Goal: Find specific page/section

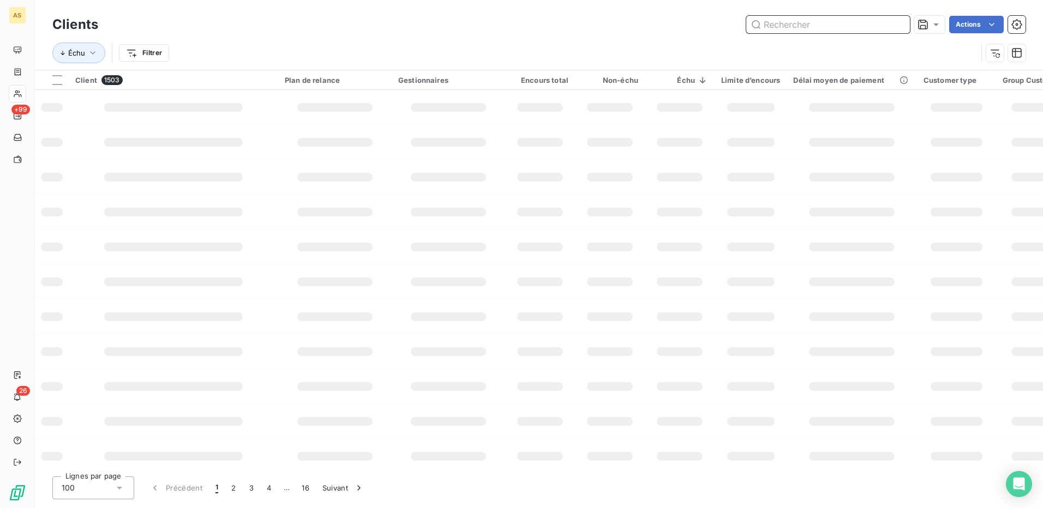
click at [785, 23] on input "text" at bounding box center [828, 24] width 164 height 17
type input "cerba"
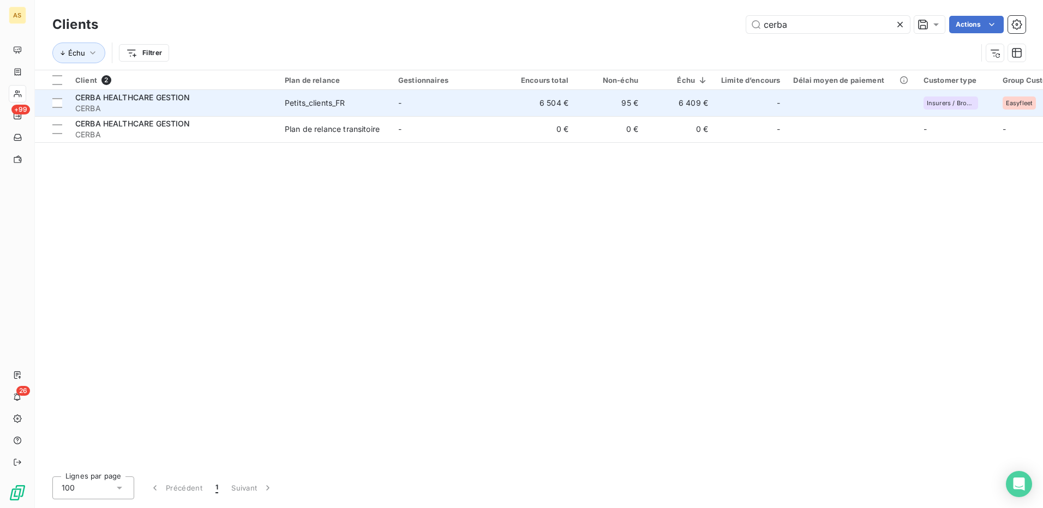
click at [160, 99] on span "CERBA HEALTHCARE GESTION" at bounding box center [132, 97] width 115 height 9
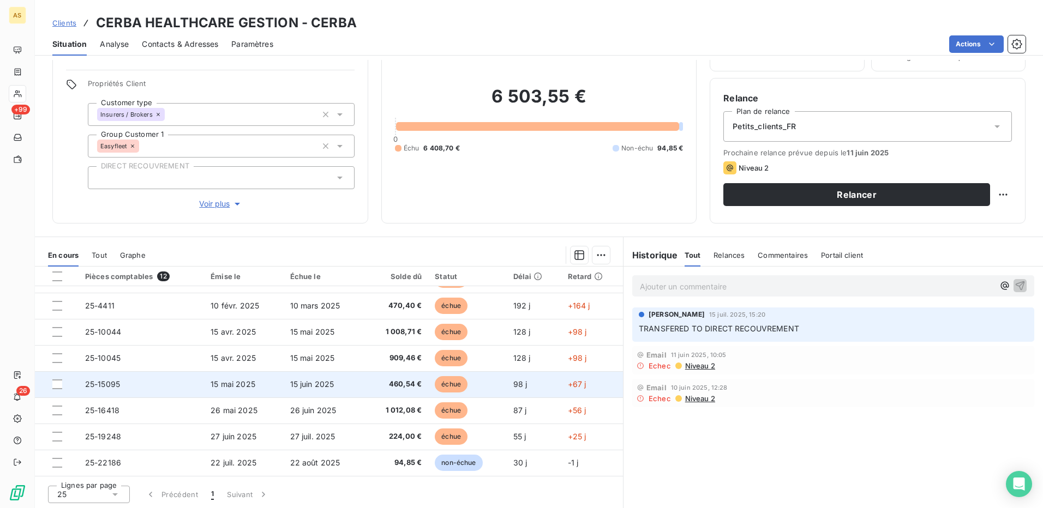
scroll to position [66, 0]
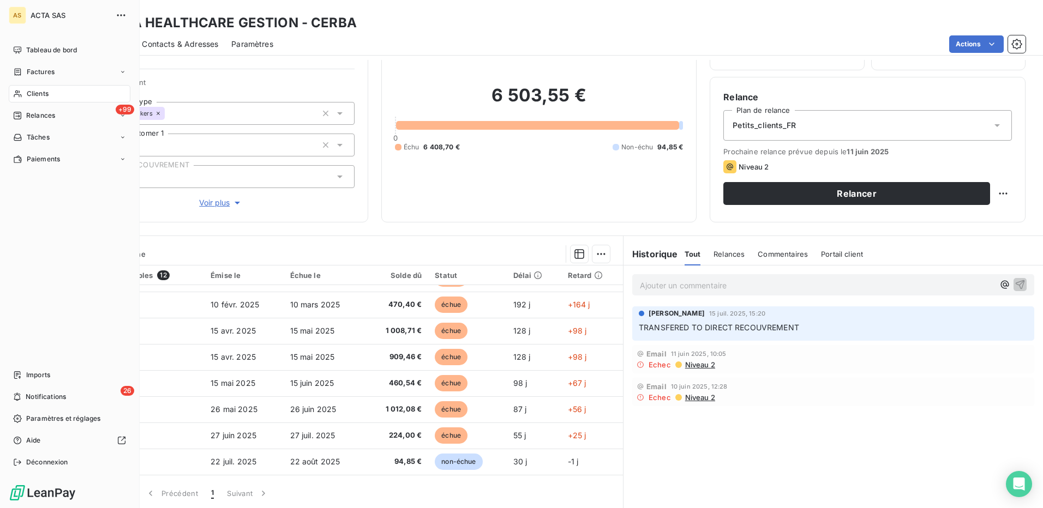
click at [41, 93] on span "Clients" at bounding box center [38, 94] width 22 height 10
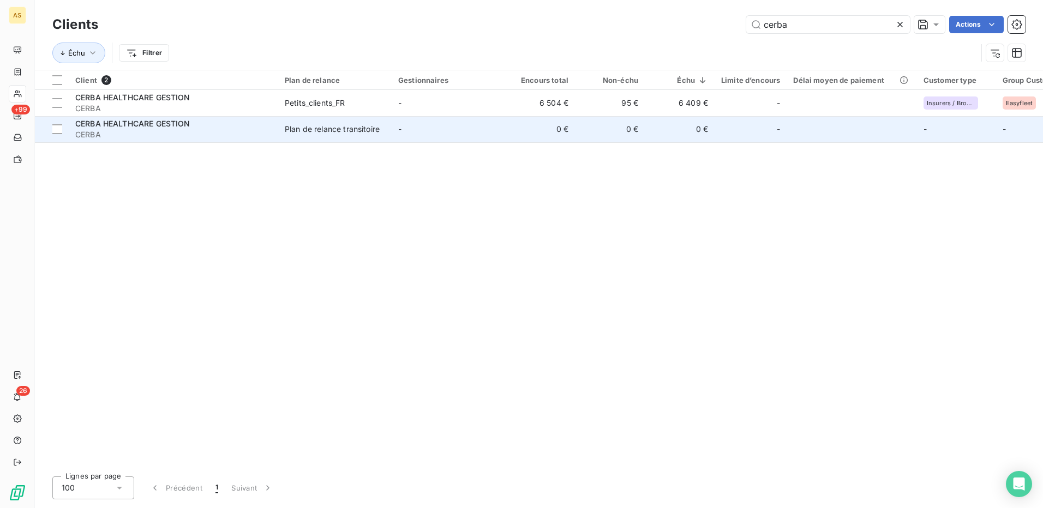
click at [178, 125] on span "CERBA HEALTHCARE GESTION" at bounding box center [132, 123] width 115 height 9
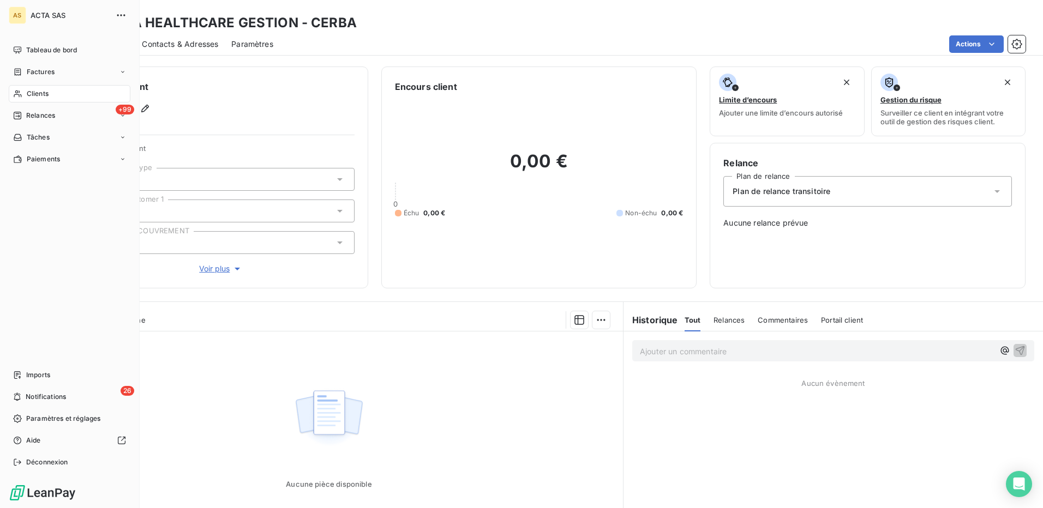
click at [44, 95] on span "Clients" at bounding box center [38, 94] width 22 height 10
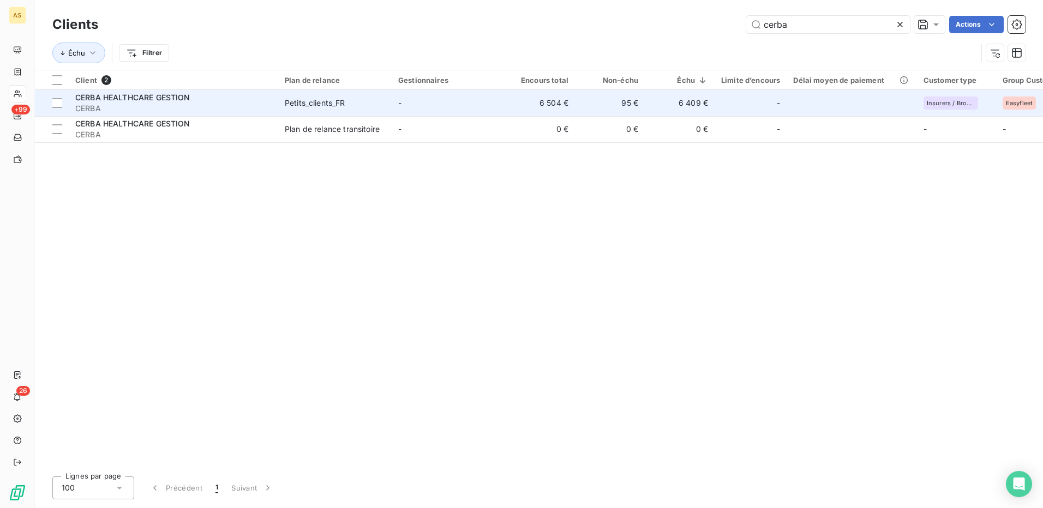
click at [155, 103] on span "CERBA" at bounding box center [173, 108] width 196 height 11
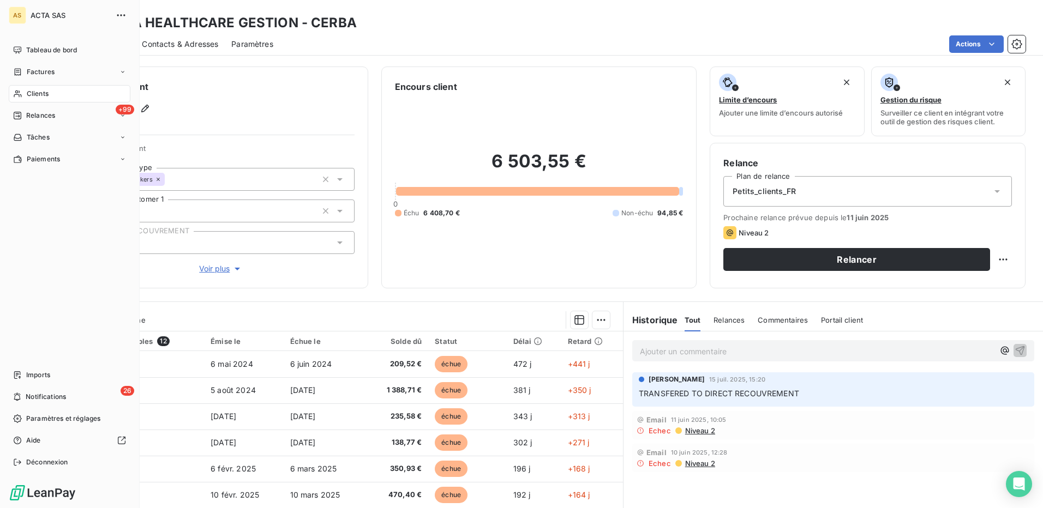
click at [33, 94] on span "Clients" at bounding box center [38, 94] width 22 height 10
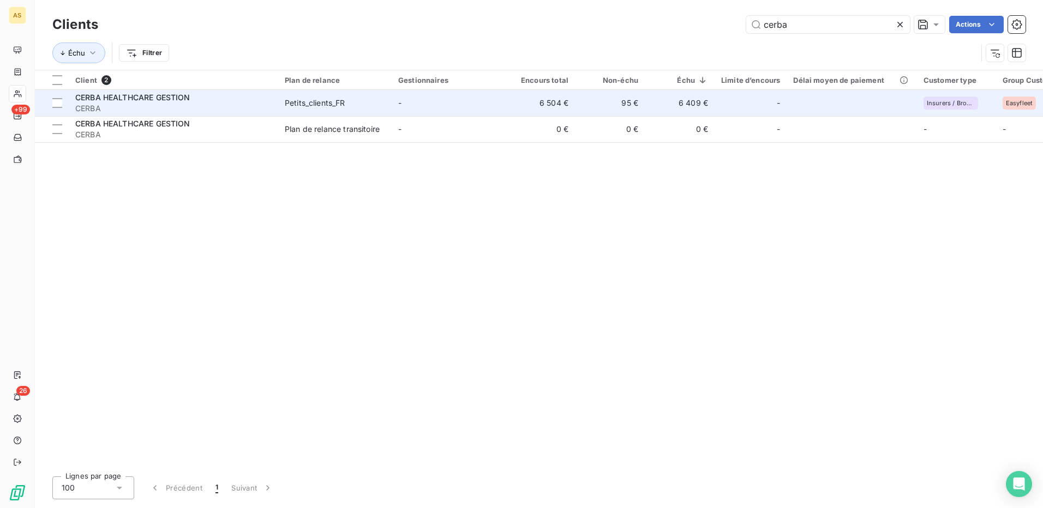
click at [298, 105] on div "Petits_clients_FR" at bounding box center [315, 103] width 61 height 11
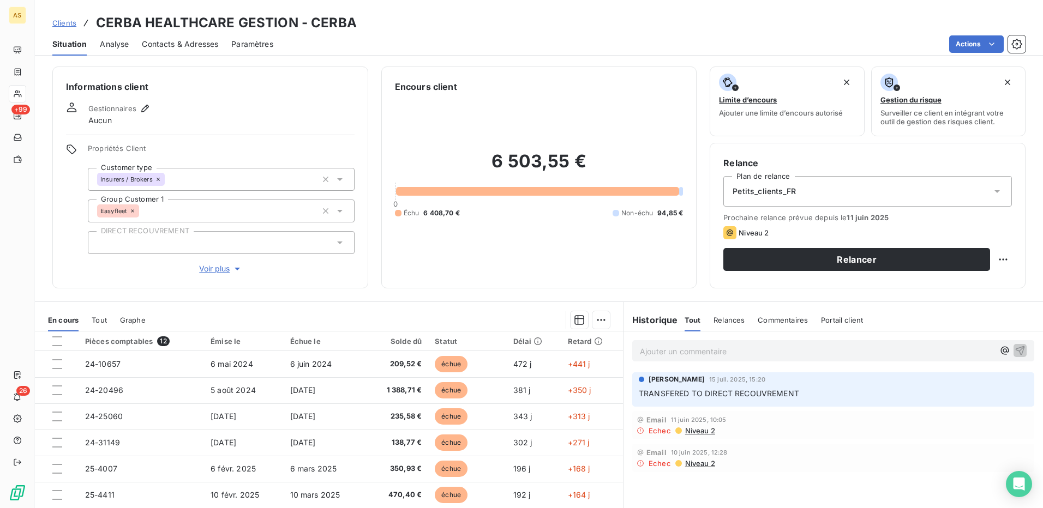
click at [925, 436] on div "Email 11 juin 2025, 10:05 Echec Niveau 2" at bounding box center [833, 425] width 402 height 28
click at [1015, 479] on icon "Open Intercom Messenger" at bounding box center [1018, 484] width 13 height 14
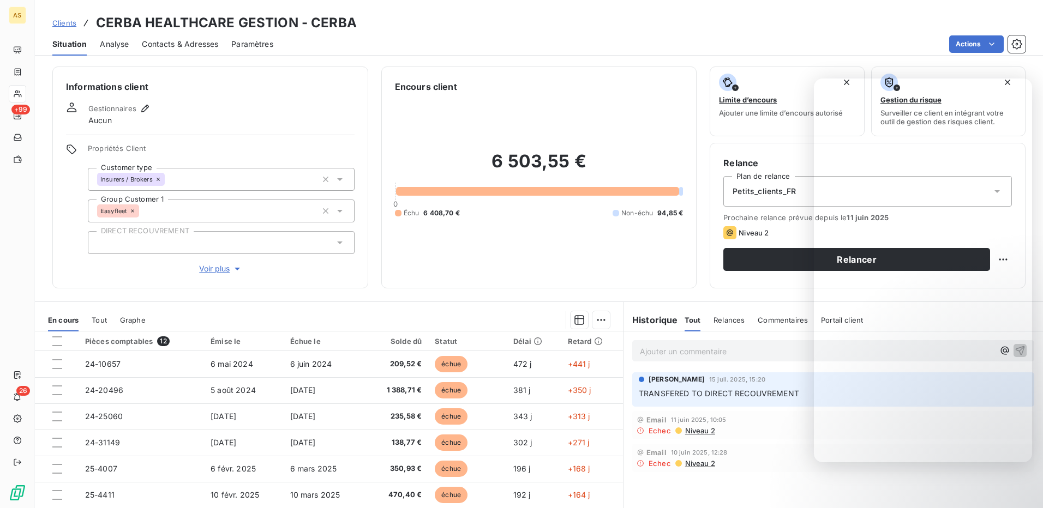
click at [698, 147] on div "Informations client Gestionnaires Aucun Propriétés Client Customer type Insurer…" at bounding box center [539, 178] width 1008 height 222
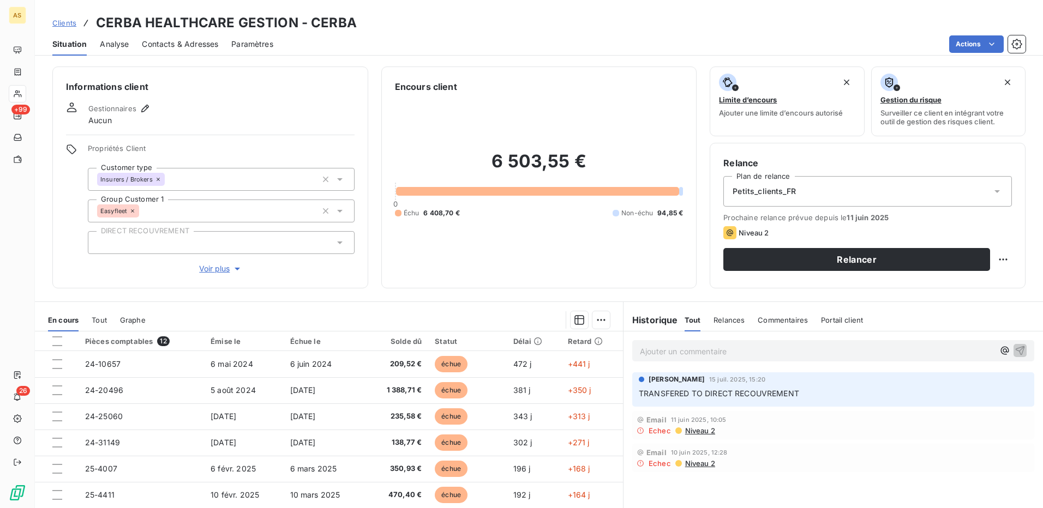
click at [876, 33] on div "Situation Analyse Contacts & Adresses Paramètres Actions" at bounding box center [539, 44] width 1008 height 23
